Goal: Task Accomplishment & Management: Manage account settings

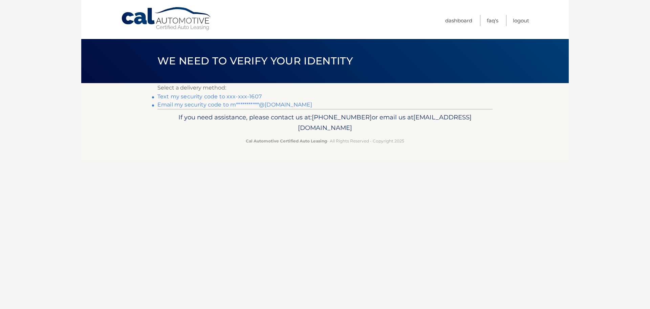
click at [213, 96] on link "Text my security code to xxx-xxx-1607" at bounding box center [210, 96] width 104 height 6
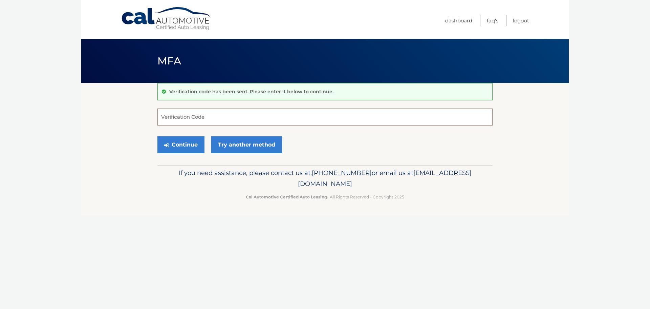
click at [204, 117] on input "Verification Code" at bounding box center [325, 116] width 335 height 17
type input "403483"
click at [178, 143] on button "Continue" at bounding box center [181, 144] width 47 height 17
